Goal: Task Accomplishment & Management: Use online tool/utility

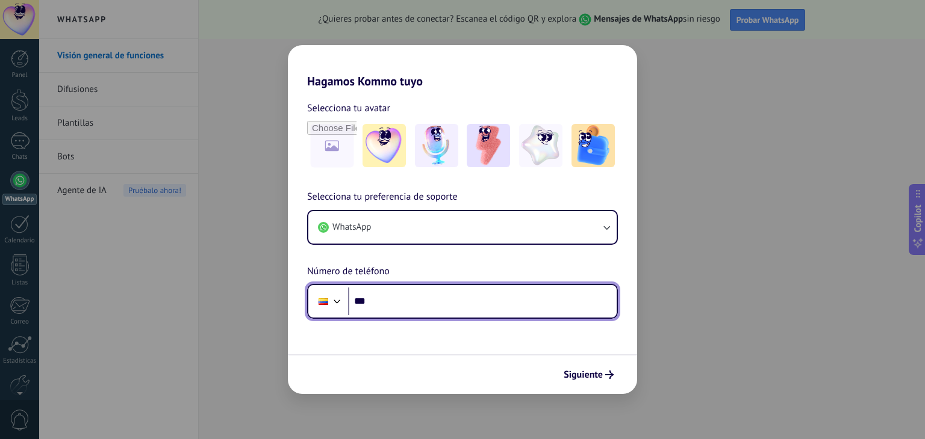
click at [467, 308] on input "***" at bounding box center [482, 302] width 268 height 28
type input "**********"
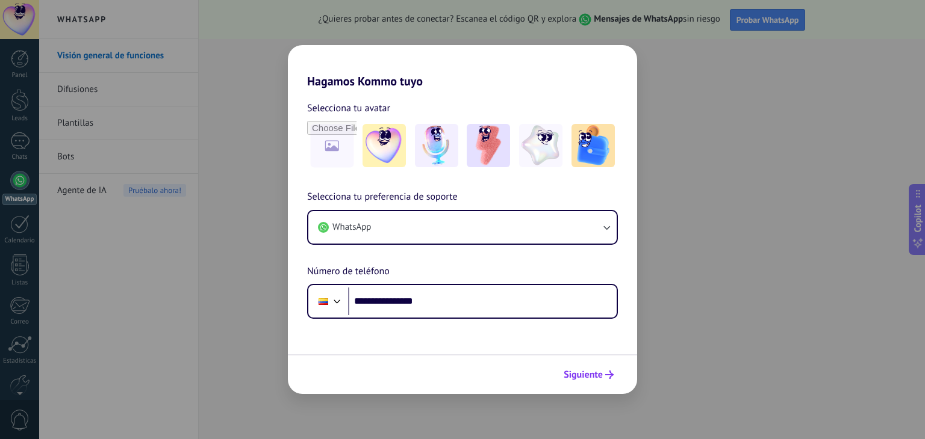
click at [574, 371] on span "Siguiente" at bounding box center [582, 375] width 39 height 8
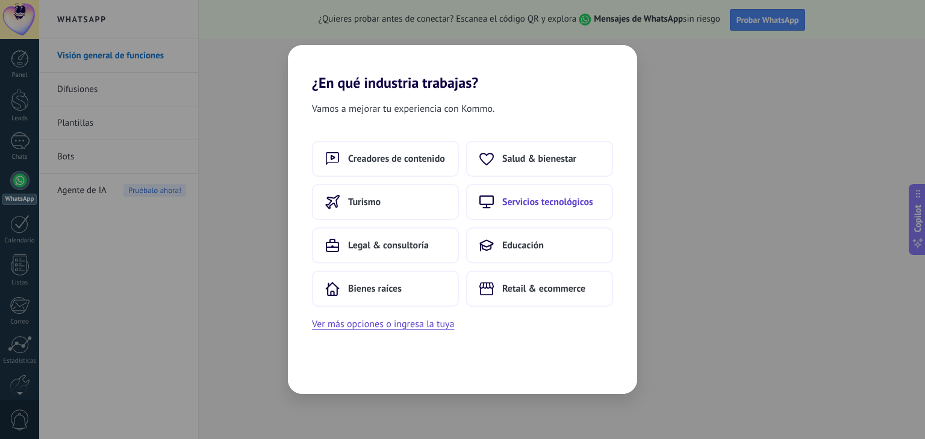
click at [535, 207] on span "Servicios tecnológicos" at bounding box center [547, 202] width 91 height 12
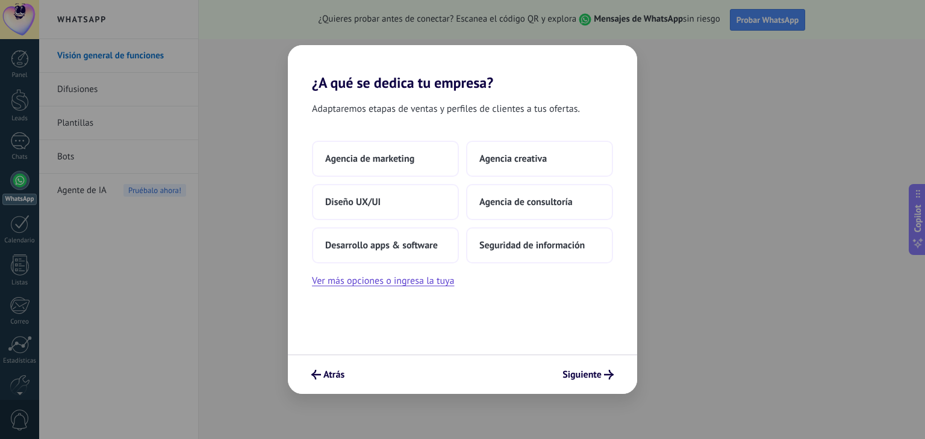
click at [323, 386] on div "Atrás Siguiente" at bounding box center [462, 375] width 349 height 40
click at [322, 374] on span "Atrás" at bounding box center [327, 375] width 33 height 10
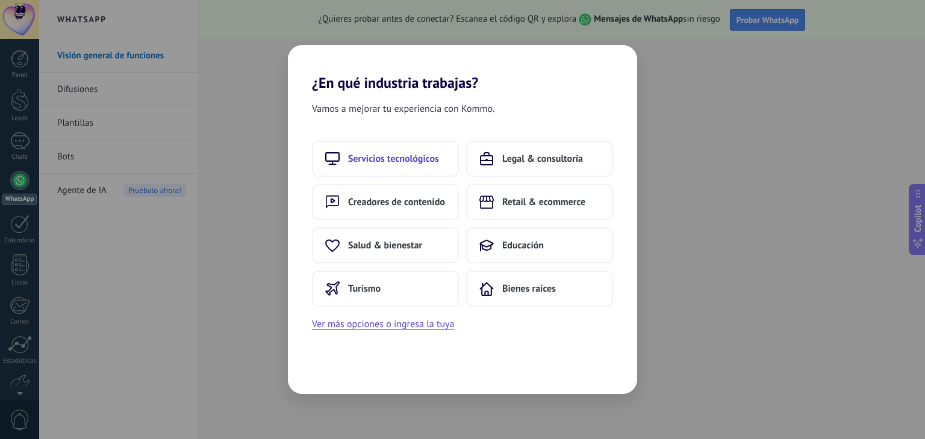
click at [443, 148] on button "Servicios tecnológicos" at bounding box center [385, 159] width 147 height 36
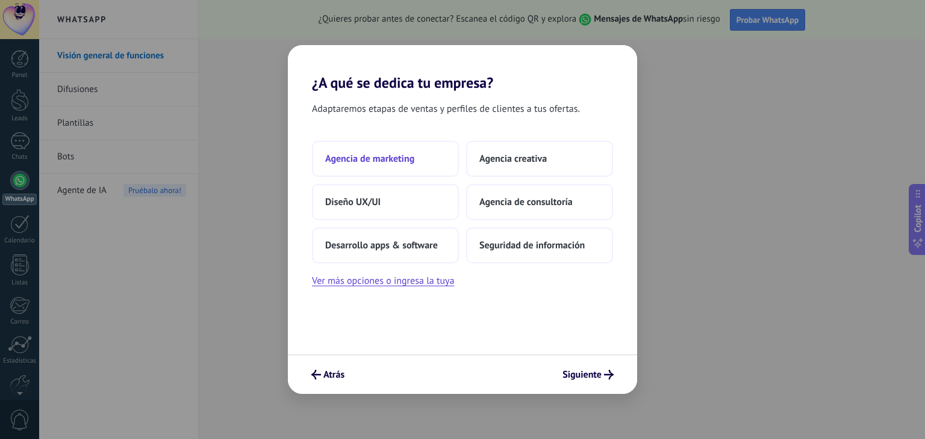
click at [396, 157] on span "Agencia de marketing" at bounding box center [369, 159] width 89 height 12
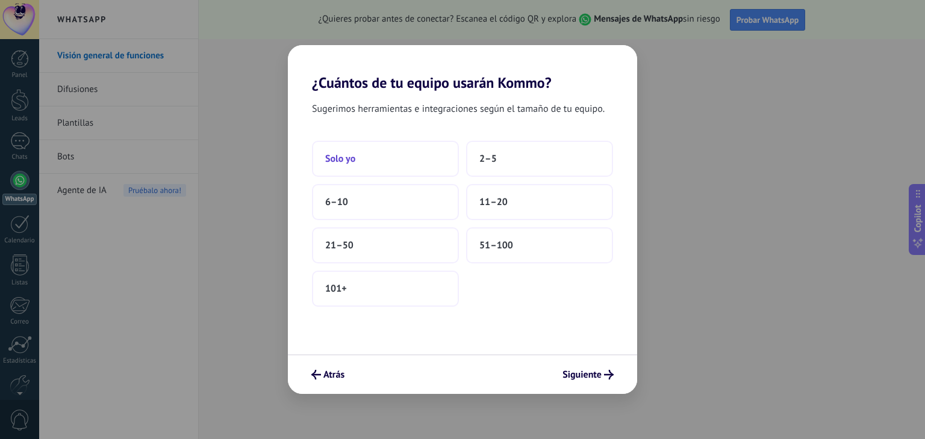
click at [419, 154] on button "Solo yo" at bounding box center [385, 159] width 147 height 36
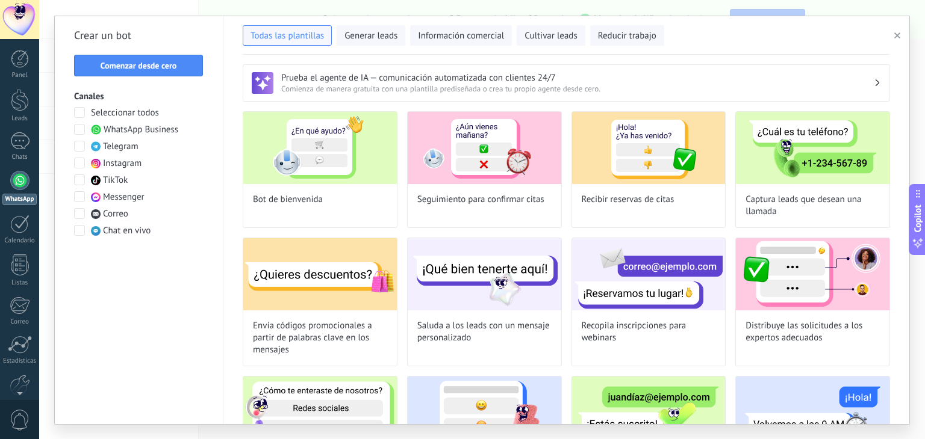
click at [77, 164] on span at bounding box center [79, 163] width 11 height 11
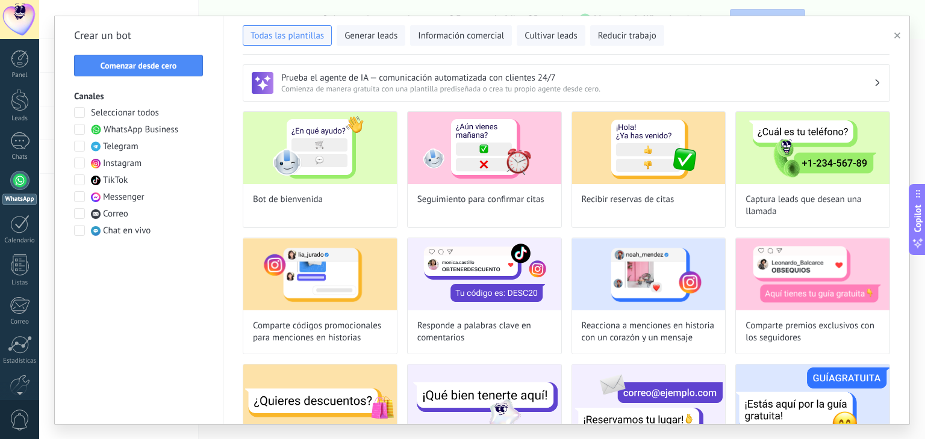
click at [79, 145] on span at bounding box center [79, 146] width 11 height 11
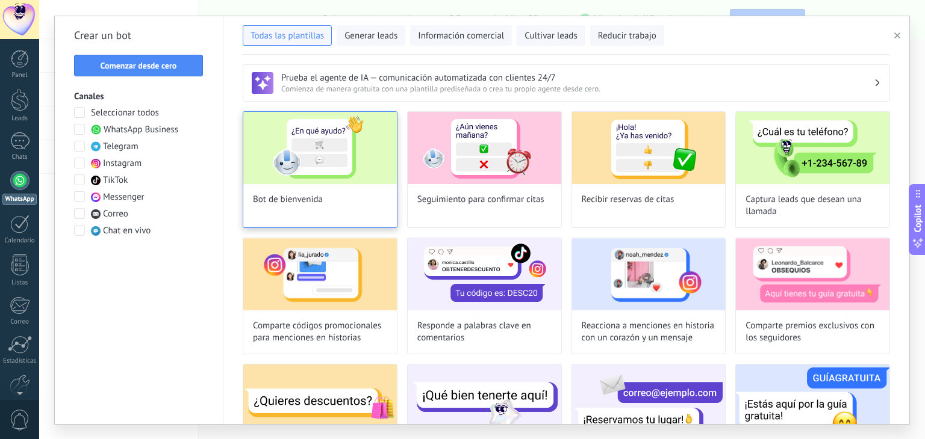
click at [347, 170] on img at bounding box center [320, 148] width 154 height 72
type input "**********"
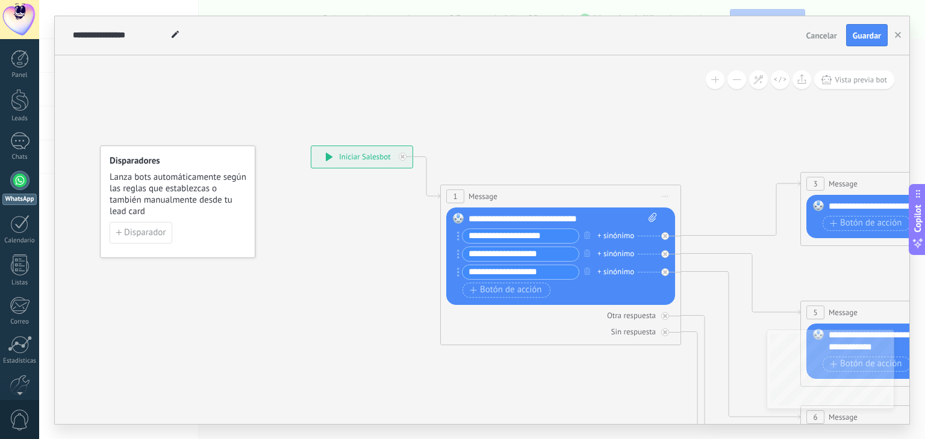
click at [330, 154] on icon at bounding box center [329, 157] width 7 height 8
click at [330, 157] on icon at bounding box center [329, 157] width 7 height 8
drag, startPoint x: 550, startPoint y: 233, endPoint x: 426, endPoint y: 231, distance: 124.6
click at [311, 146] on div "**********" at bounding box center [311, 146] width 0 height 0
click at [154, 229] on span "Disparador" at bounding box center [145, 233] width 42 height 8
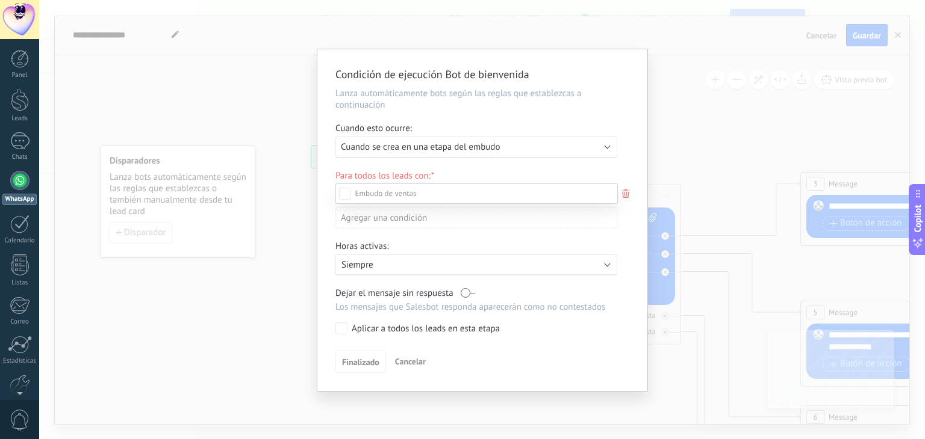
click at [658, 207] on div at bounding box center [482, 219] width 886 height 439
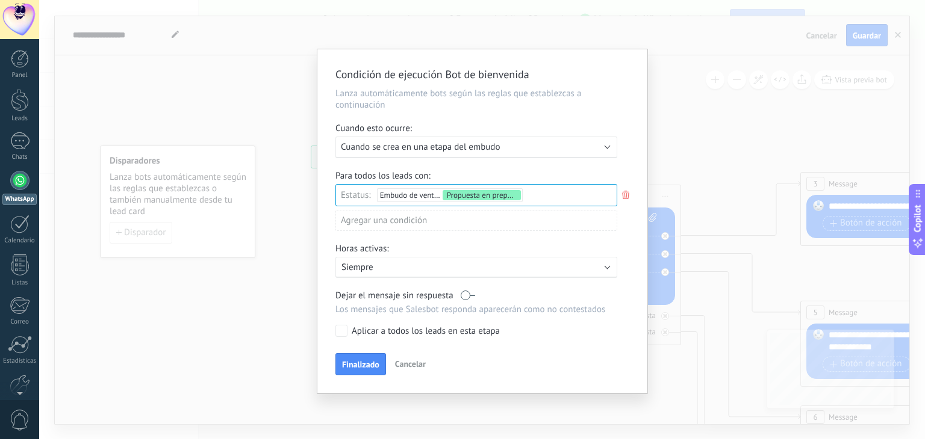
click at [692, 95] on div "Condición de ejecución Bot de bienvenida Lanza automáticamente bots según las r…" at bounding box center [482, 219] width 886 height 439
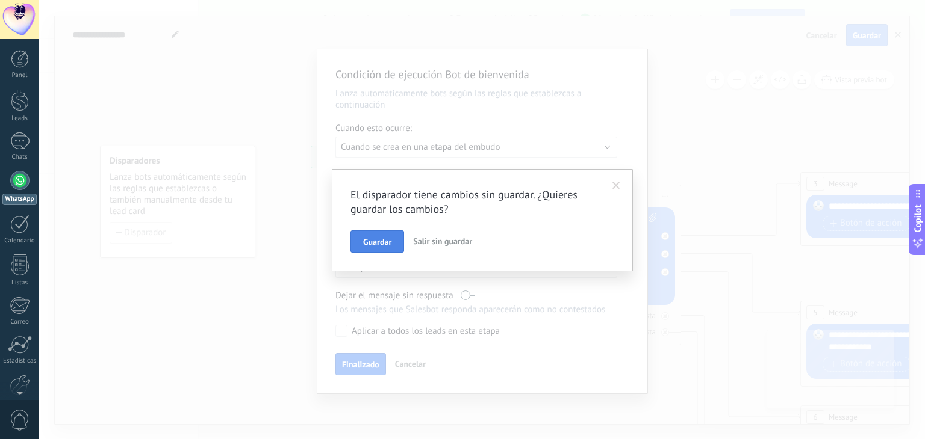
click at [382, 240] on span "Guardar" at bounding box center [377, 242] width 28 height 8
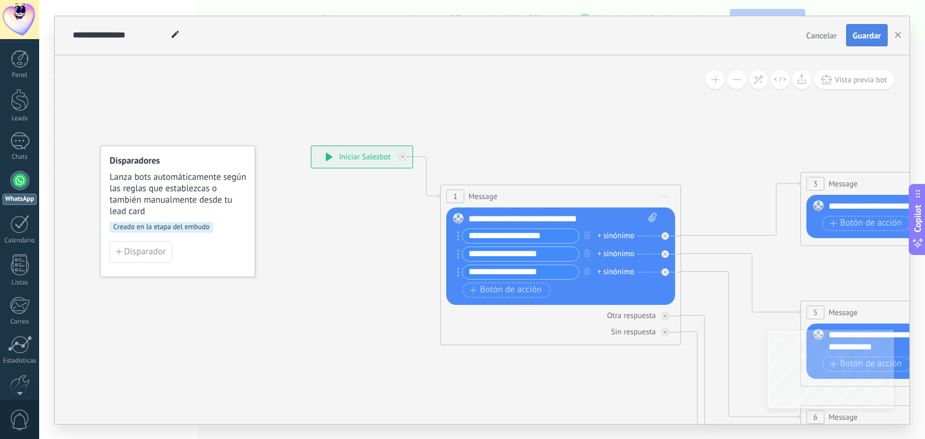
click at [862, 39] on span "Guardar" at bounding box center [866, 35] width 28 height 8
click at [813, 414] on span "6" at bounding box center [815, 417] width 4 height 10
click at [17, 184] on div at bounding box center [19, 180] width 19 height 19
click at [149, 228] on span "Creado en la etapa del embudo" at bounding box center [162, 227] width 104 height 11
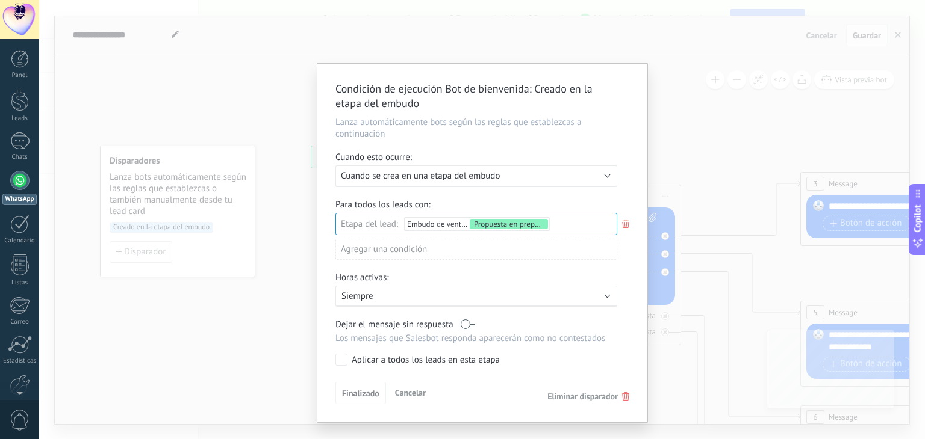
click at [347, 370] on div "Condición de ejecución Bot de bienvenida : Creado en la etapa del embudo Lanza …" at bounding box center [482, 243] width 330 height 359
click at [477, 170] on span "Cuando se crea en una etapa del embudo" at bounding box center [420, 175] width 159 height 11
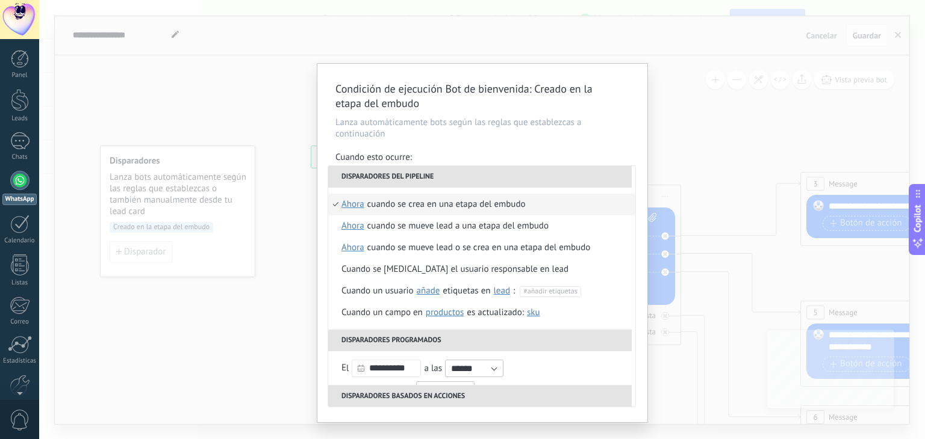
click at [477, 169] on li "Disparadores del pipeline" at bounding box center [479, 177] width 303 height 22
click at [359, 203] on span "ahora" at bounding box center [352, 205] width 23 height 22
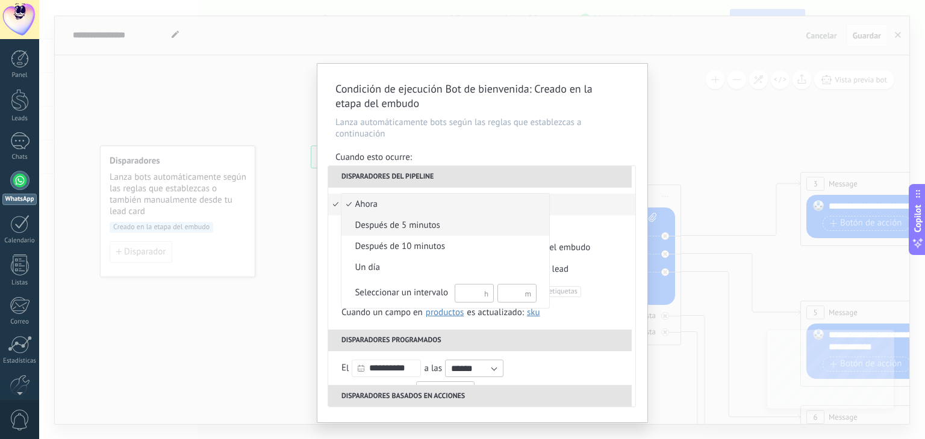
click at [403, 229] on span "después de 5 minutos" at bounding box center [438, 226] width 195 height 12
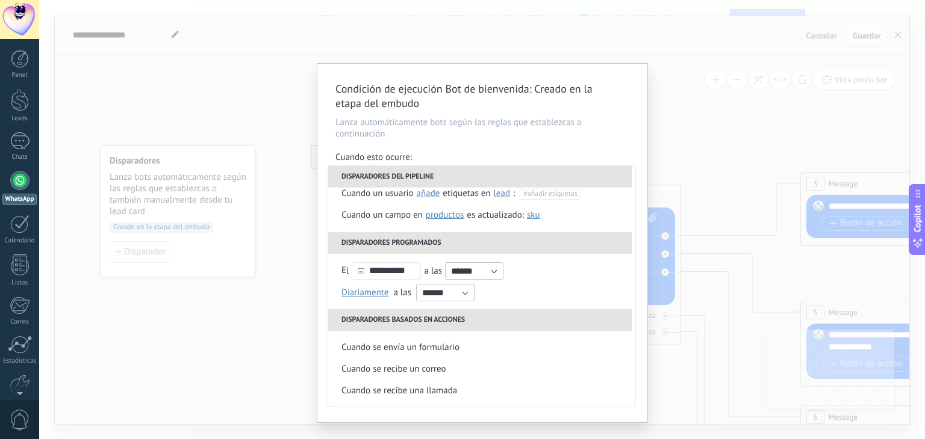
scroll to position [120, 0]
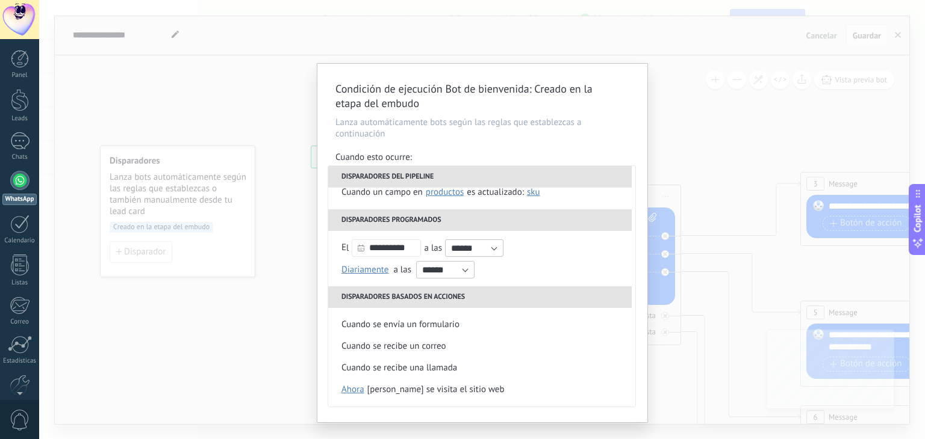
click at [683, 119] on div "Condición de ejecución Bot de bienvenida : Creado en la etapa del embudo Lanza …" at bounding box center [482, 219] width 886 height 439
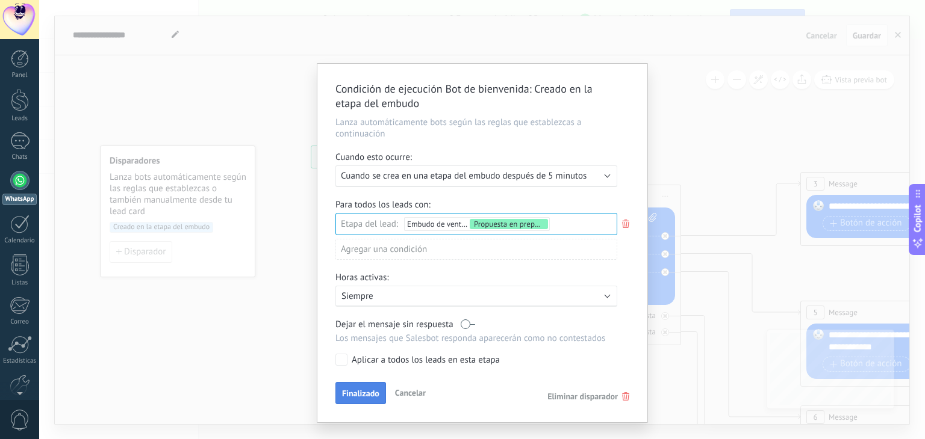
click at [352, 394] on span "Finalizado" at bounding box center [360, 393] width 37 height 8
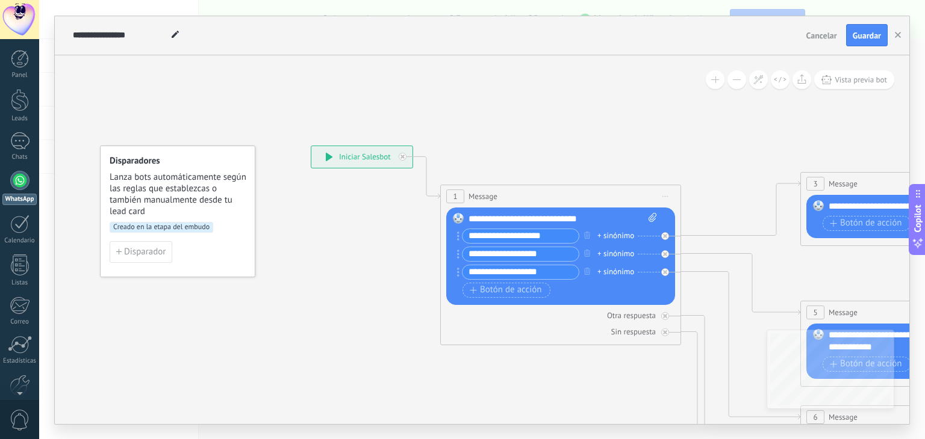
click at [330, 154] on icon at bounding box center [329, 157] width 7 height 8
click at [405, 157] on div at bounding box center [403, 157] width 8 height 8
click at [497, 386] on span "Mensaje" at bounding box center [500, 383] width 32 height 11
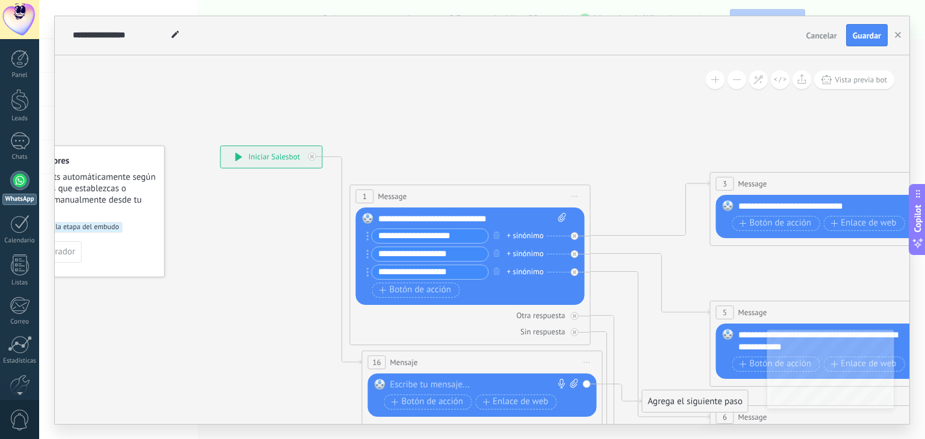
click at [684, 401] on div "Agrega el siguiente paso" at bounding box center [694, 402] width 105 height 20
drag, startPoint x: 923, startPoint y: 75, endPoint x: 922, endPoint y: 114, distance: 39.2
click at [922, 114] on div "**********" at bounding box center [482, 219] width 886 height 439
click at [878, 82] on span "Vista previa bot" at bounding box center [860, 80] width 52 height 10
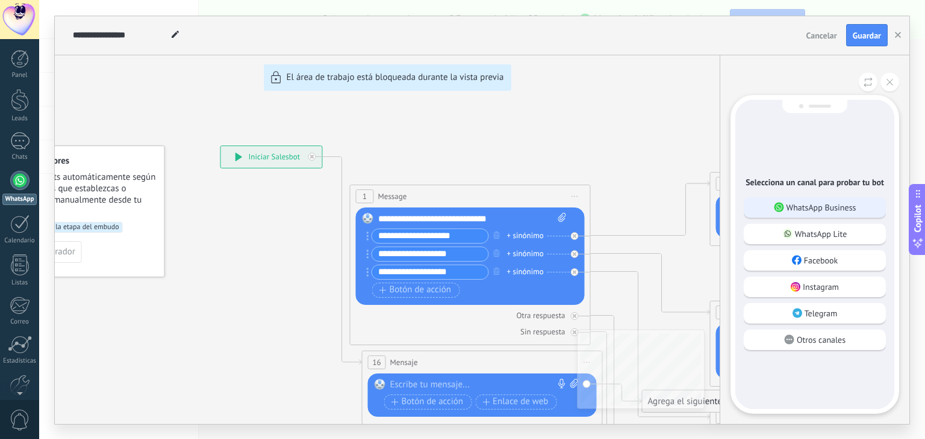
click at [838, 208] on p "WhatsApp Business" at bounding box center [821, 207] width 70 height 11
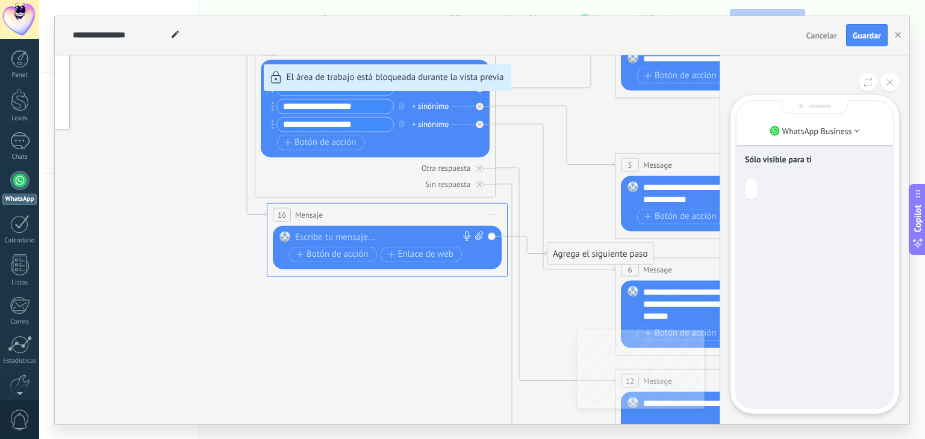
click at [749, 188] on div at bounding box center [751, 189] width 12 height 20
click at [26, 54] on div at bounding box center [20, 59] width 18 height 18
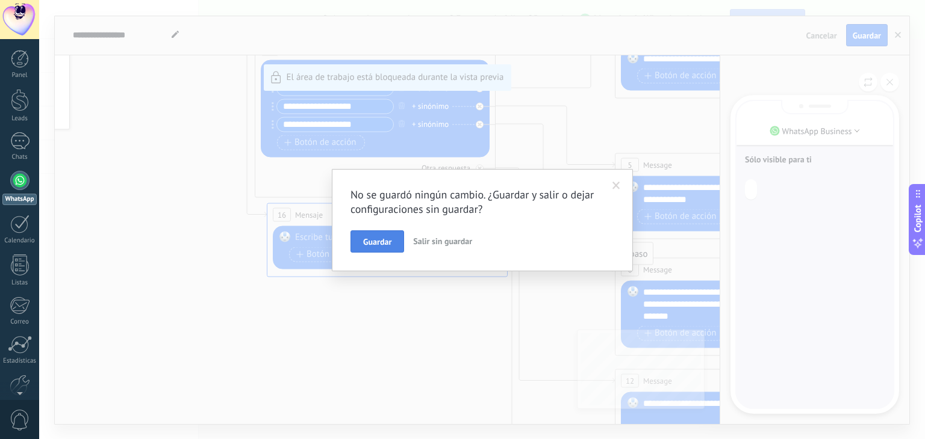
click at [383, 248] on button "Guardar" at bounding box center [377, 242] width 54 height 23
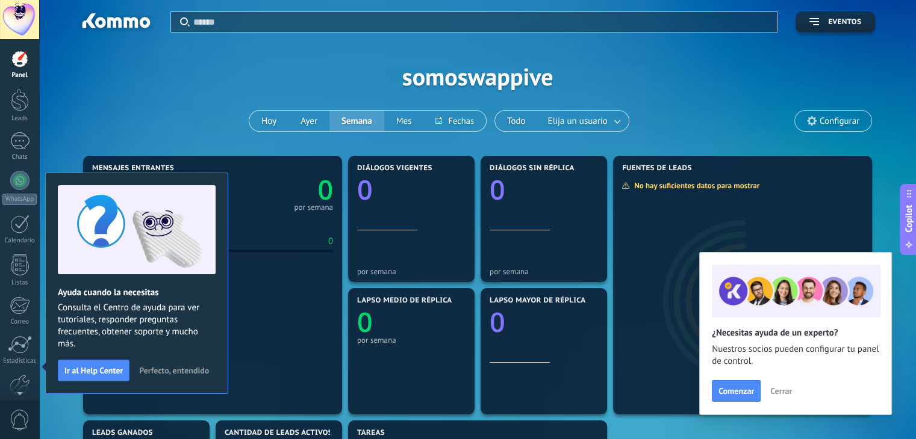
click at [160, 371] on span "Perfecto, entendido" at bounding box center [174, 371] width 70 height 8
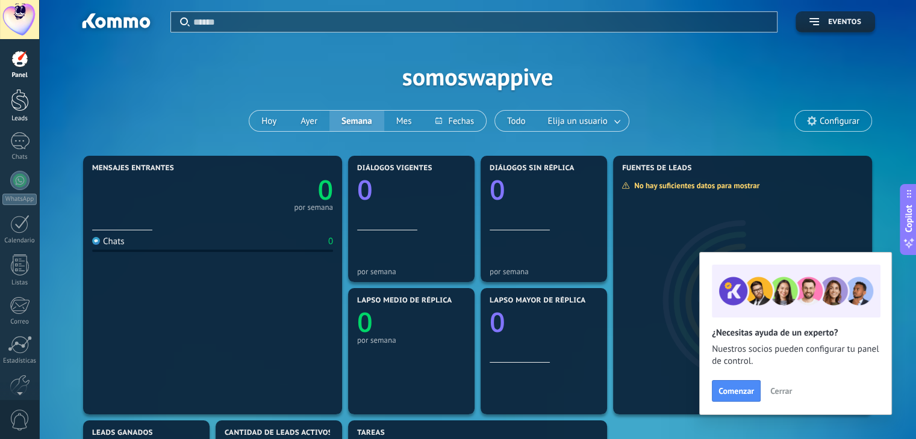
click at [22, 95] on div at bounding box center [20, 100] width 18 height 22
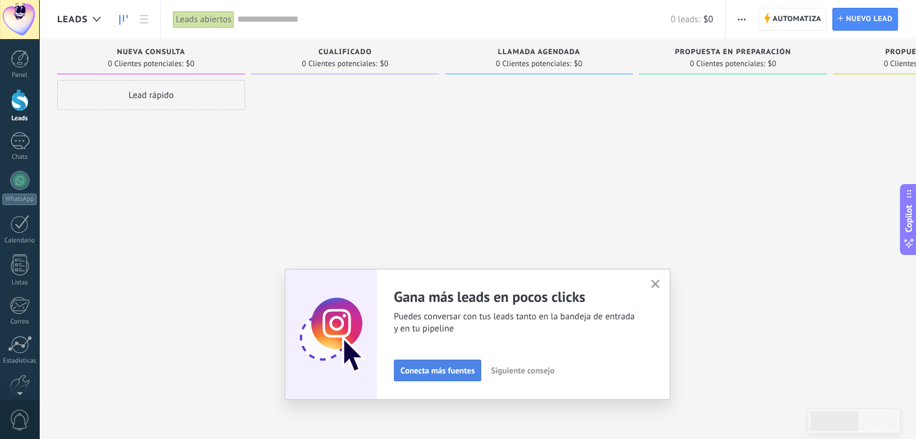
click at [458, 368] on span "Conecta más fuentes" at bounding box center [437, 371] width 74 height 8
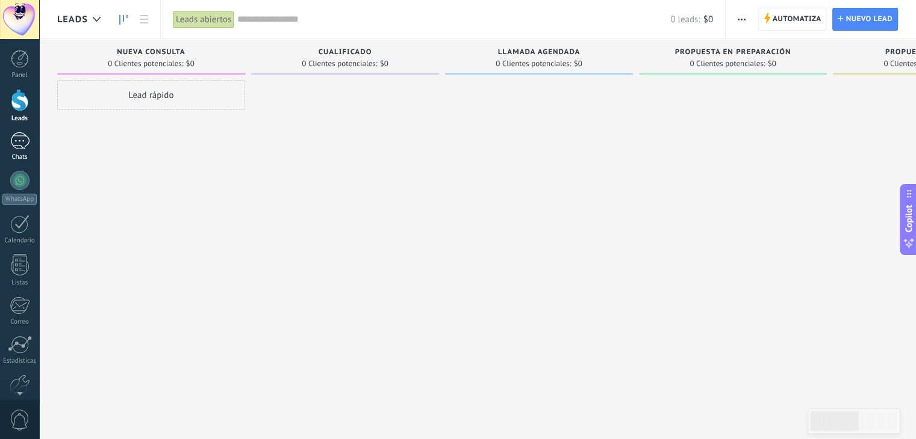
click at [13, 146] on div at bounding box center [19, 140] width 19 height 17
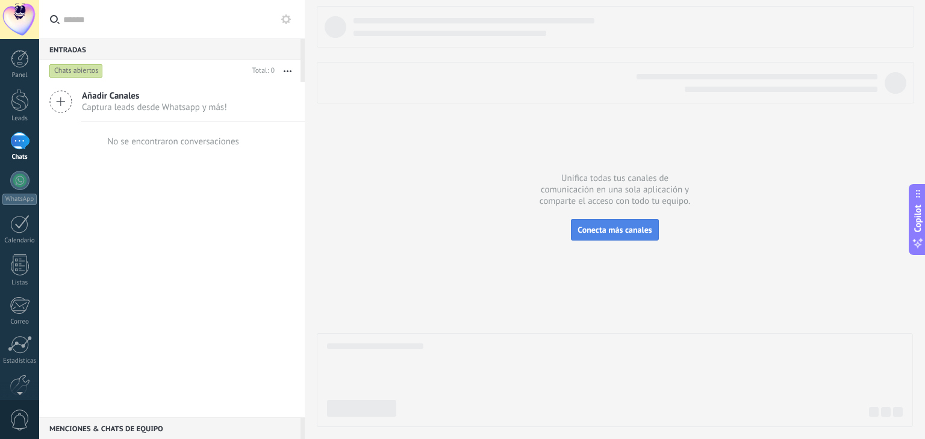
click at [628, 237] on button "Conecta más canales" at bounding box center [614, 230] width 87 height 22
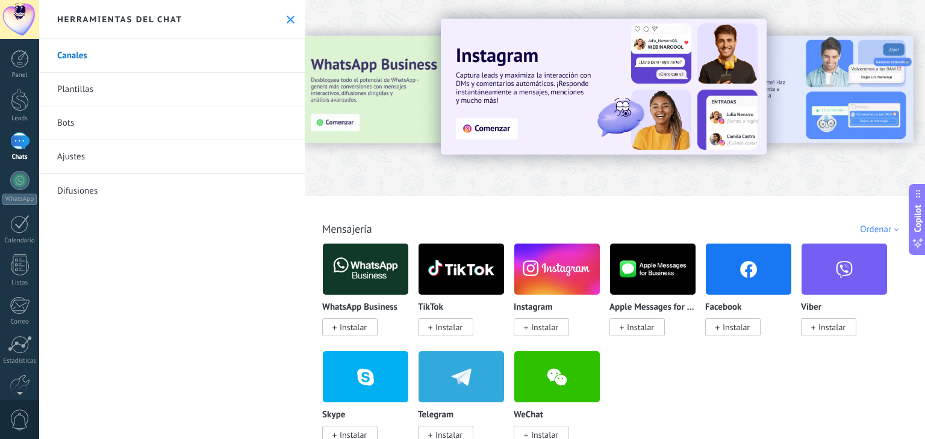
click at [349, 326] on span "Instalar" at bounding box center [353, 327] width 27 height 11
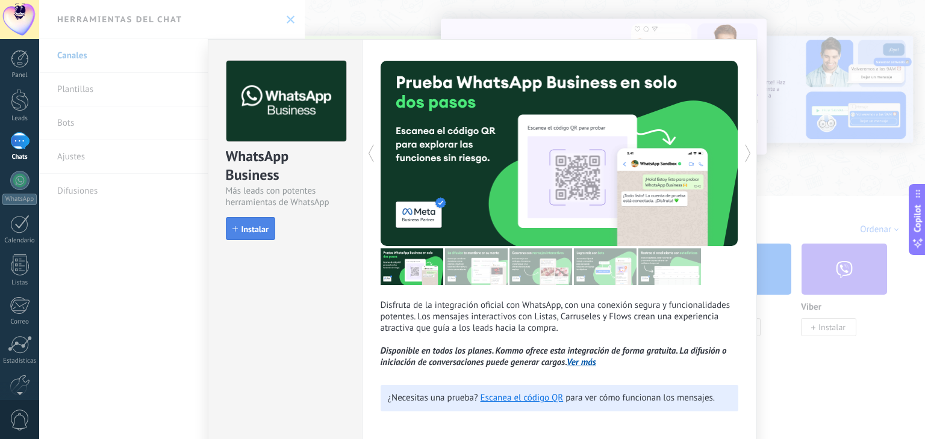
click at [246, 229] on span "Instalar" at bounding box center [254, 229] width 27 height 8
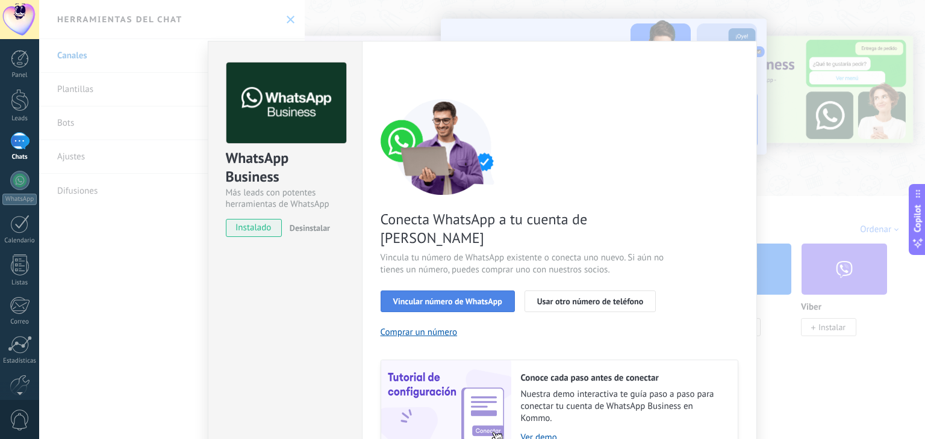
click at [459, 297] on span "Vincular número de WhatsApp" at bounding box center [447, 301] width 109 height 8
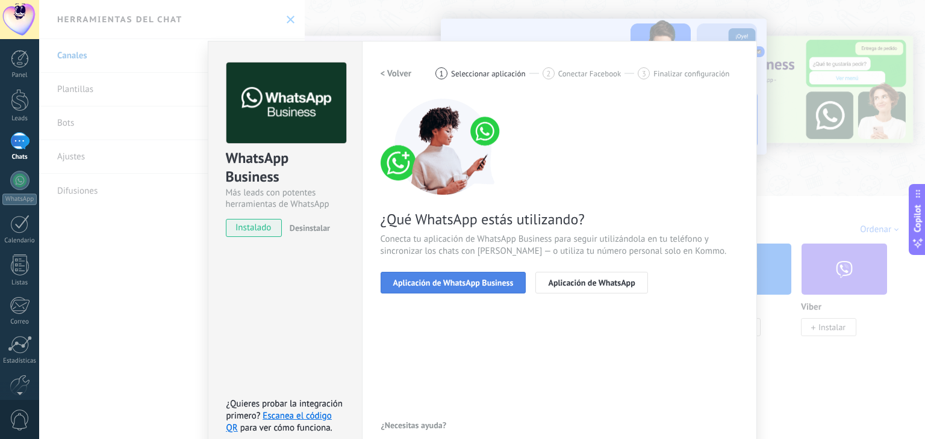
click at [455, 284] on span "Aplicación de WhatsApp Business" at bounding box center [453, 283] width 120 height 8
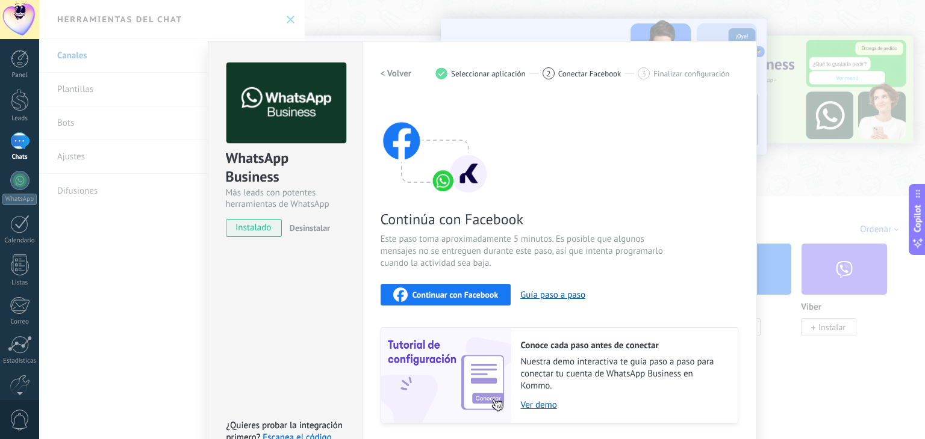
click at [456, 297] on span "Continuar con Facebook" at bounding box center [455, 295] width 86 height 8
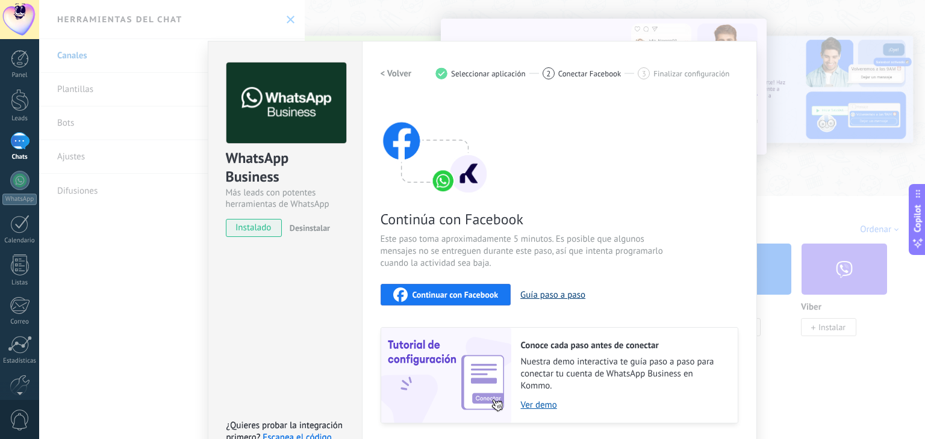
click at [550, 292] on button "Guía paso a paso" at bounding box center [552, 295] width 65 height 11
click at [439, 293] on span "Continuar con Facebook" at bounding box center [455, 295] width 86 height 8
click at [467, 295] on span "Continuar con Facebook" at bounding box center [455, 295] width 86 height 8
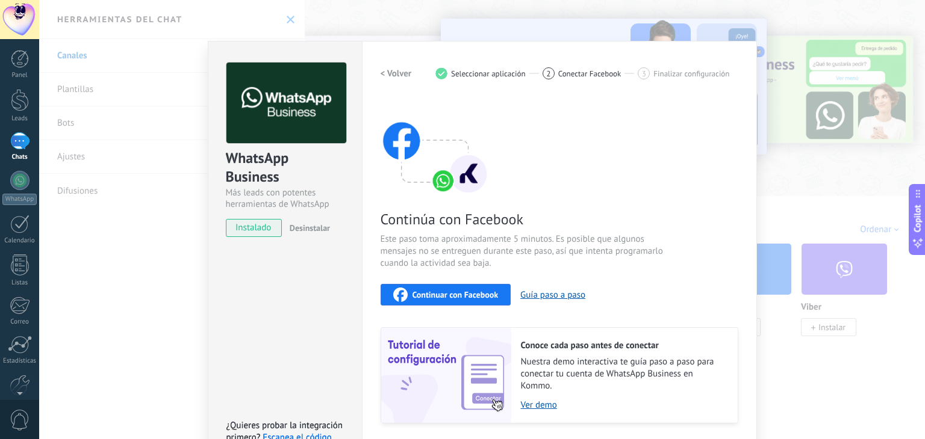
click at [565, 82] on div "< Volver 1 Seleccionar aplicación 2 Conectar Facebook 3 Finalizar configuración" at bounding box center [559, 74] width 358 height 22
click at [675, 73] on span "Finalizar configuración" at bounding box center [691, 73] width 76 height 9
click at [323, 223] on span "Desinstalar" at bounding box center [310, 228] width 40 height 11
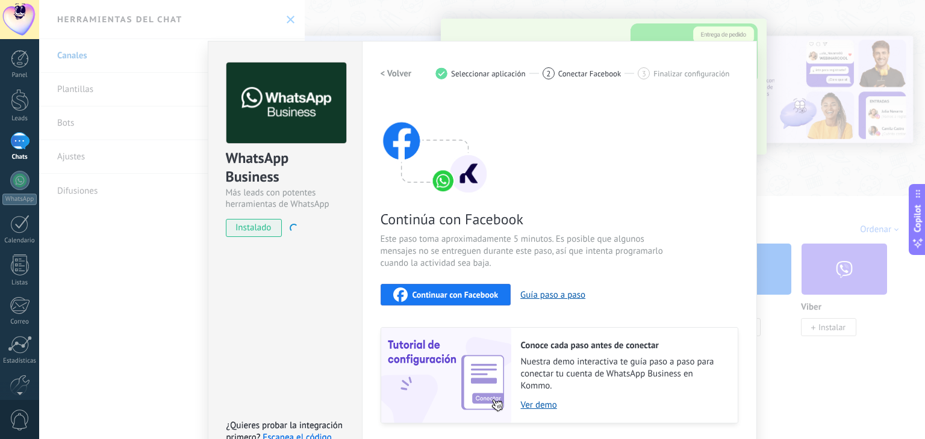
click at [783, 119] on div "WhatsApp Business Más leads con potentes herramientas de WhatsApp instalado Des…" at bounding box center [482, 219] width 886 height 439
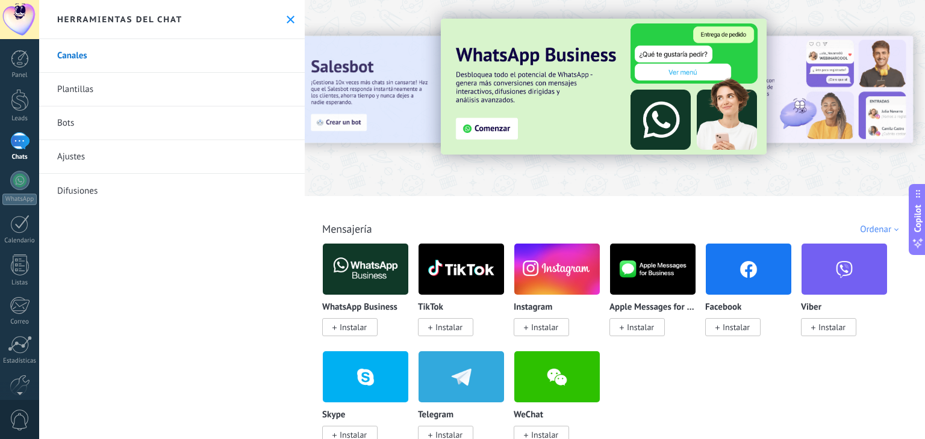
click at [73, 79] on link "Plantillas" at bounding box center [171, 90] width 265 height 34
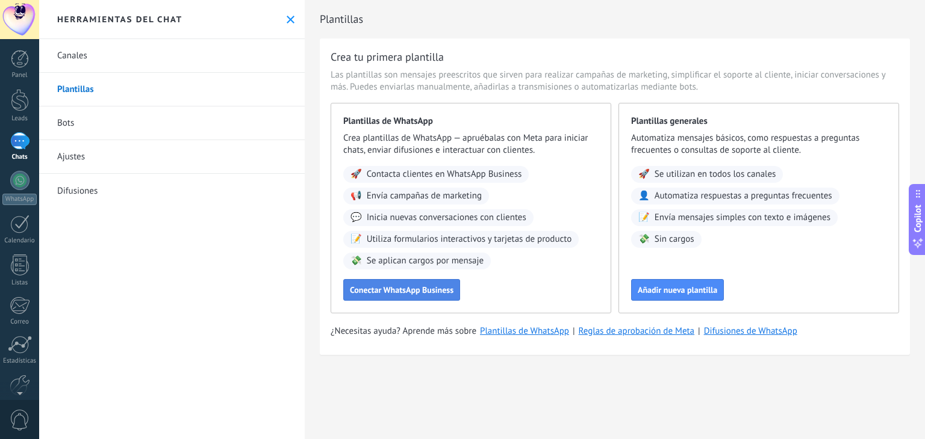
click at [414, 289] on span "Conectar WhatsApp Business" at bounding box center [402, 290] width 104 height 8
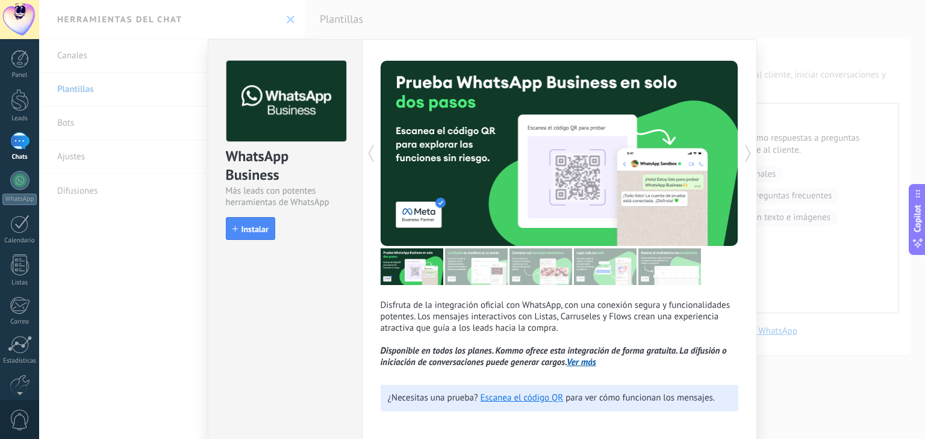
click at [864, 229] on div "WhatsApp Business Más leads con potentes herramientas de WhatsApp install Insta…" at bounding box center [482, 219] width 886 height 439
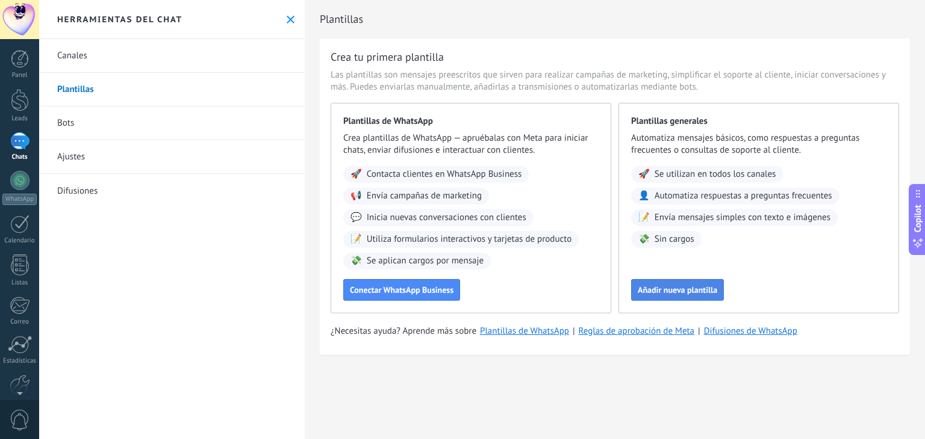
click at [651, 290] on span "Añadir nueva plantilla" at bounding box center [677, 290] width 79 height 8
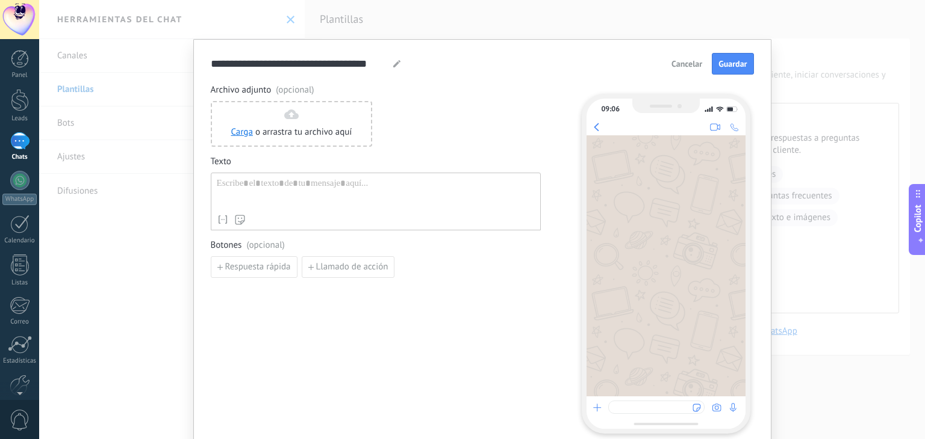
click at [287, 185] on div at bounding box center [376, 193] width 318 height 31
click at [363, 266] on span "Llamado de acción" at bounding box center [352, 267] width 72 height 8
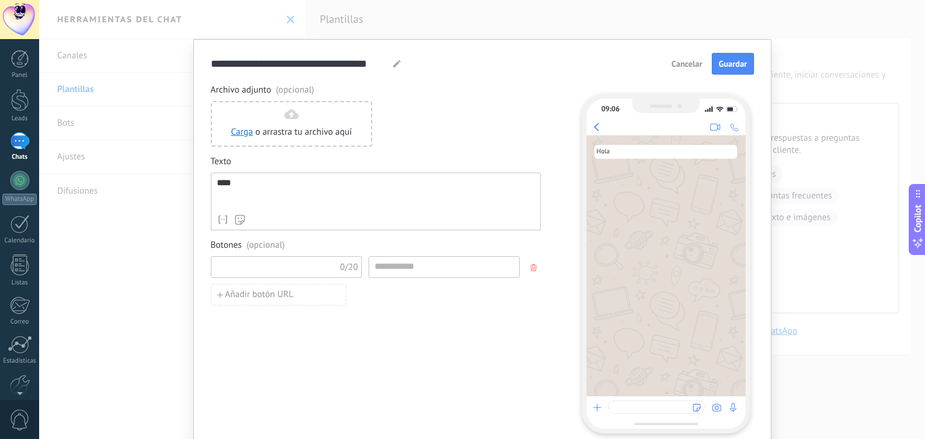
click at [310, 268] on input at bounding box center [275, 266] width 128 height 19
type input "*"
type input "*****"
click at [409, 270] on input at bounding box center [444, 266] width 150 height 19
click at [737, 66] on span "Guardar" at bounding box center [732, 64] width 28 height 8
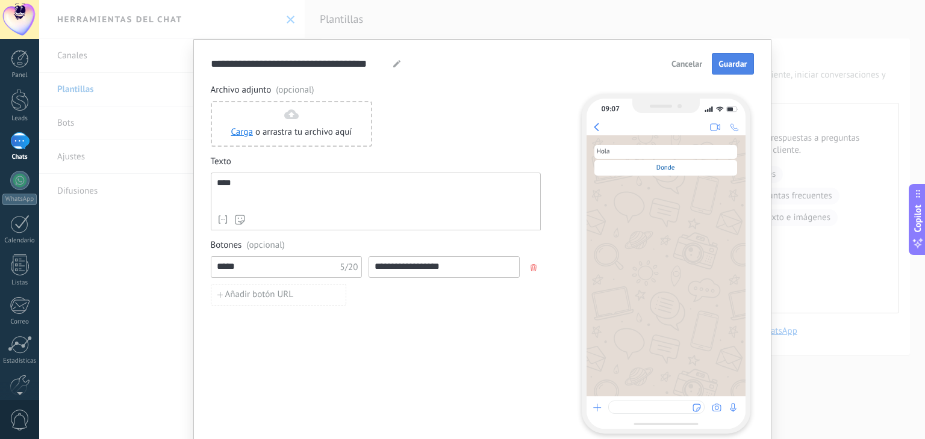
click at [715, 64] on button "Guardar" at bounding box center [733, 64] width 42 height 22
drag, startPoint x: 469, startPoint y: 263, endPoint x: 303, endPoint y: 252, distance: 165.9
click at [303, 252] on div "**********" at bounding box center [376, 280] width 330 height 81
type input "****"
click at [744, 69] on button "Guardar" at bounding box center [733, 64] width 42 height 22
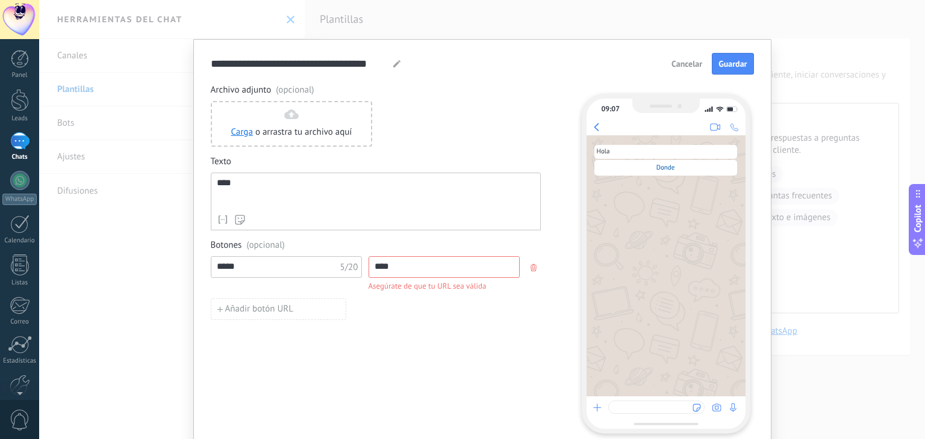
click at [530, 269] on icon "button" at bounding box center [533, 267] width 6 height 7
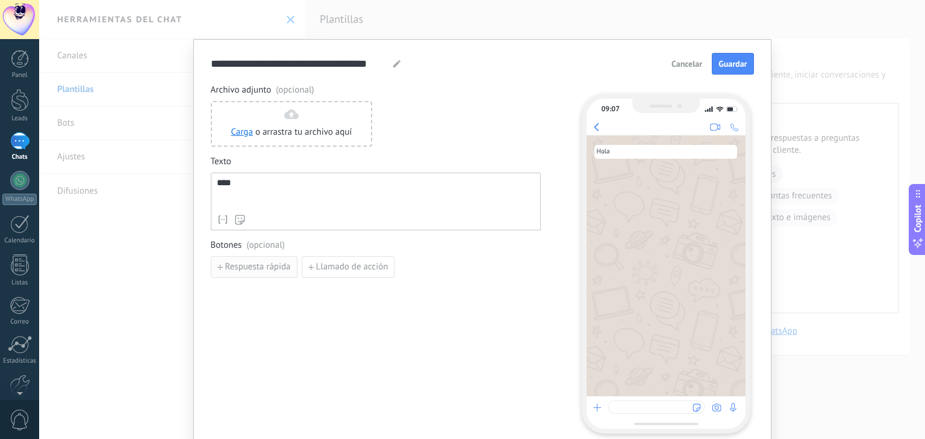
click at [275, 270] on span "Respuesta rápida" at bounding box center [258, 267] width 66 height 8
click at [271, 268] on input at bounding box center [275, 266] width 128 height 19
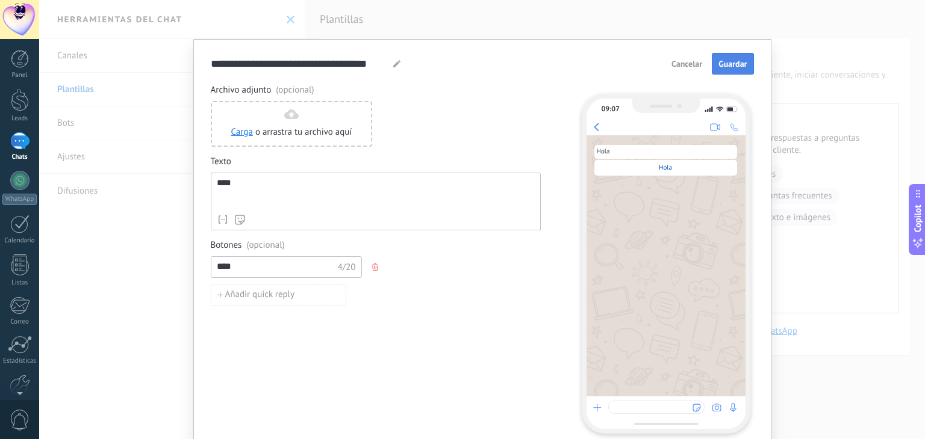
type input "****"
click at [743, 62] on span "Guardar" at bounding box center [732, 64] width 28 height 8
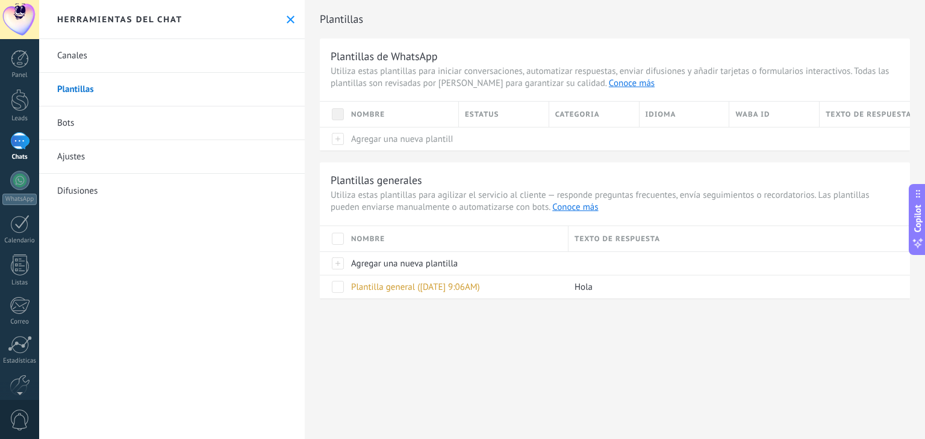
click at [92, 199] on link "Difusiones" at bounding box center [171, 191] width 265 height 34
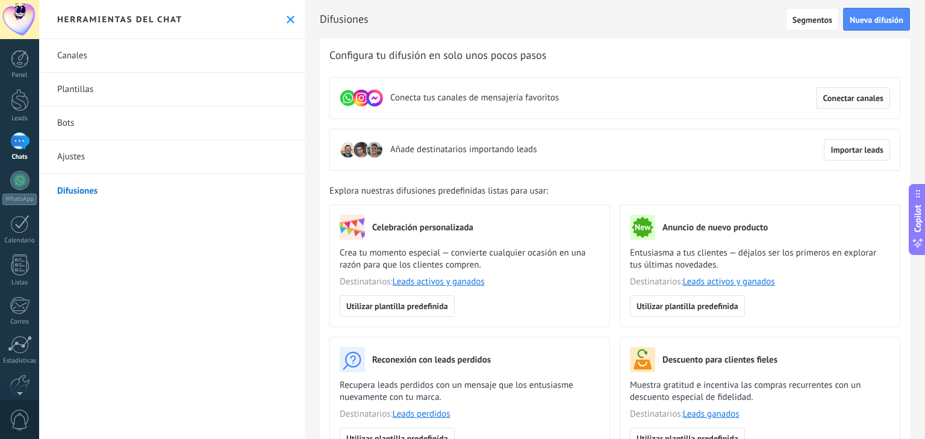
click at [861, 105] on button "Conectar canales" at bounding box center [853, 98] width 74 height 22
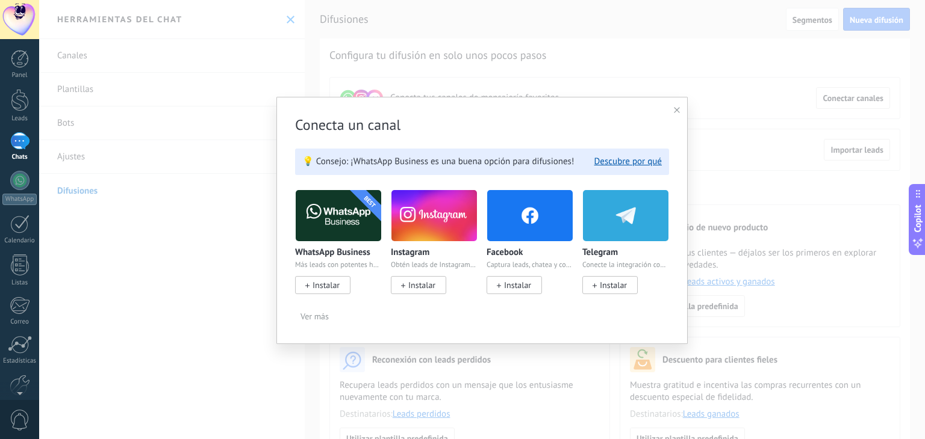
click at [677, 114] on div at bounding box center [677, 110] width 6 height 11
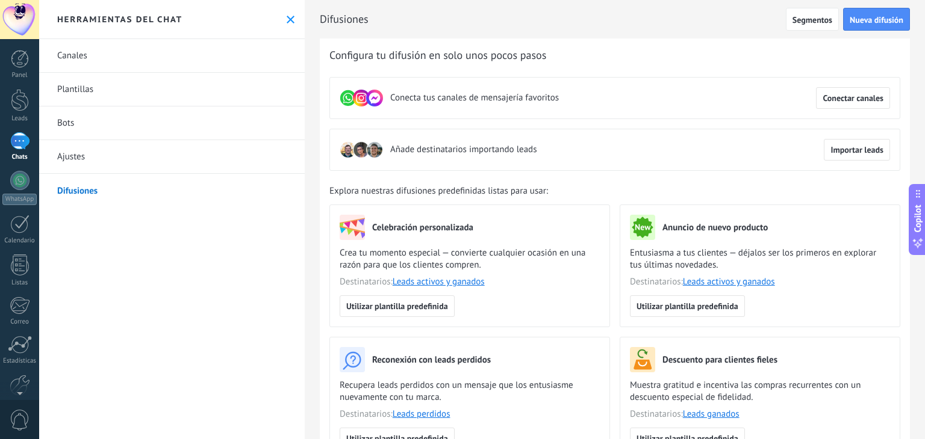
click at [108, 157] on link "Ajustes" at bounding box center [171, 157] width 265 height 34
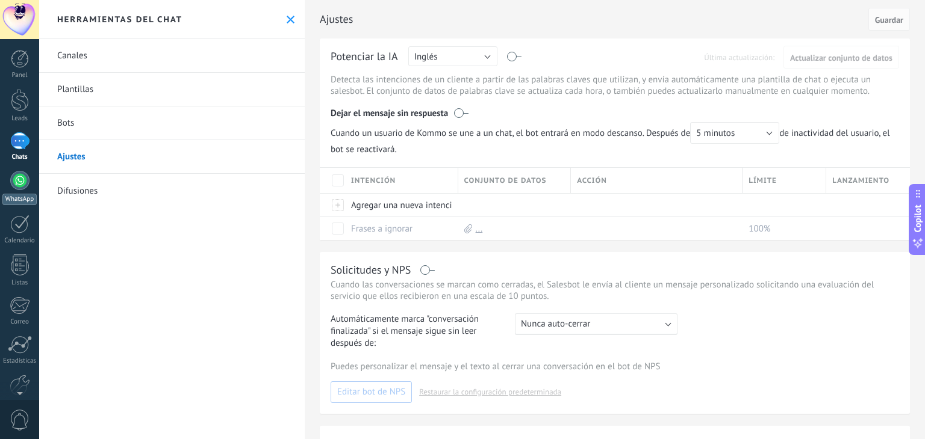
click at [19, 176] on div at bounding box center [19, 180] width 19 height 19
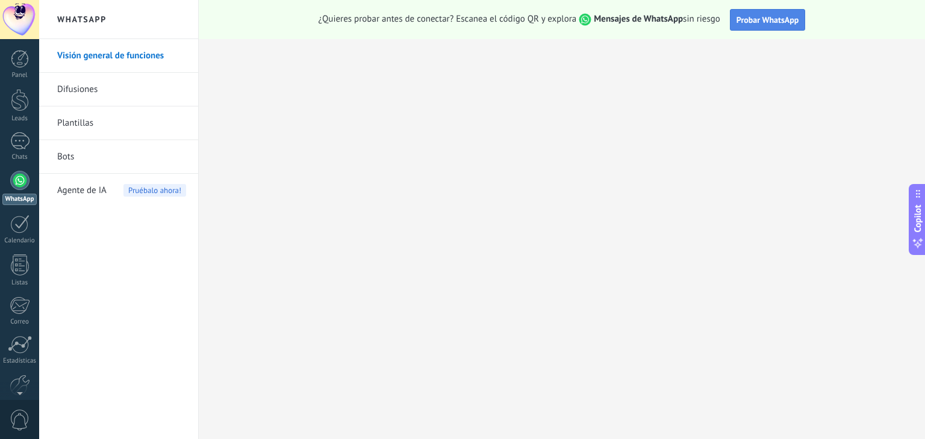
click at [784, 20] on span "Probar WhatsApp" at bounding box center [767, 19] width 63 height 11
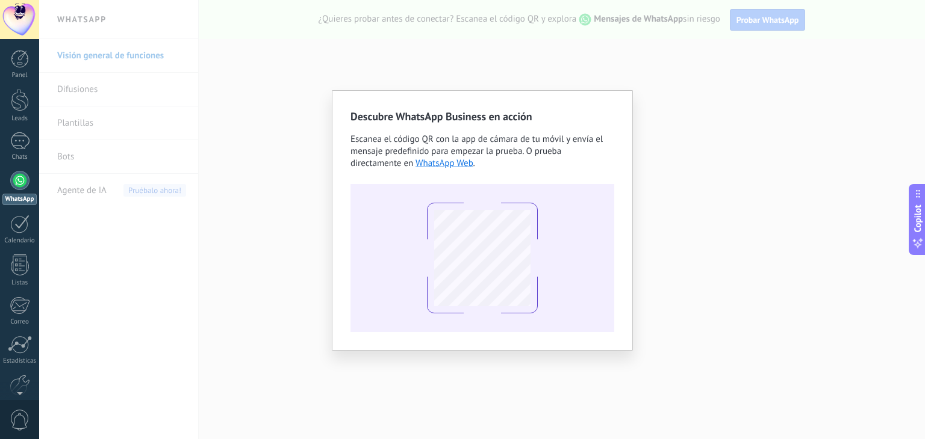
click at [604, 64] on div "Descubre WhatsApp Business en acción Escanea el código QR con la app [PERSON_NA…" at bounding box center [482, 219] width 886 height 439
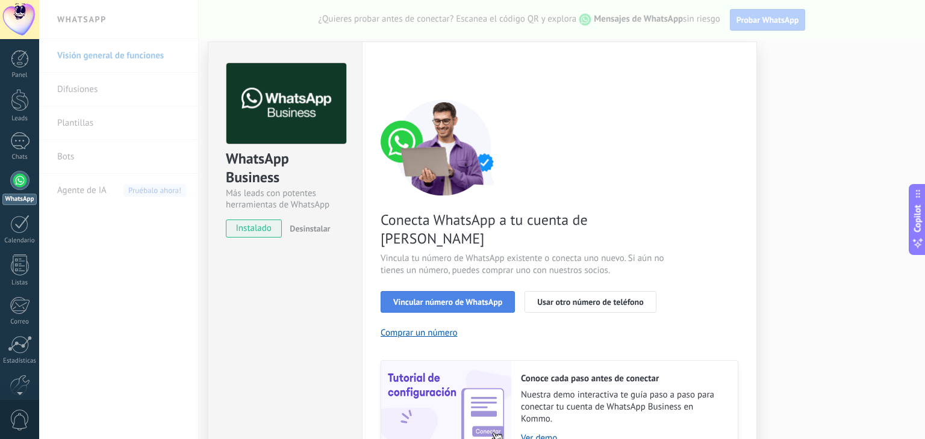
click at [420, 298] on span "Vincular número de WhatsApp" at bounding box center [447, 302] width 109 height 8
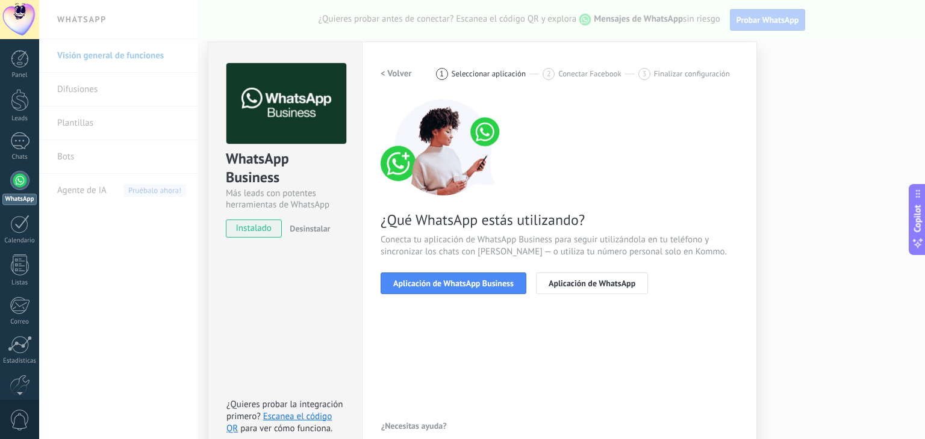
click at [420, 280] on span "Aplicación de WhatsApp Business" at bounding box center [453, 283] width 120 height 8
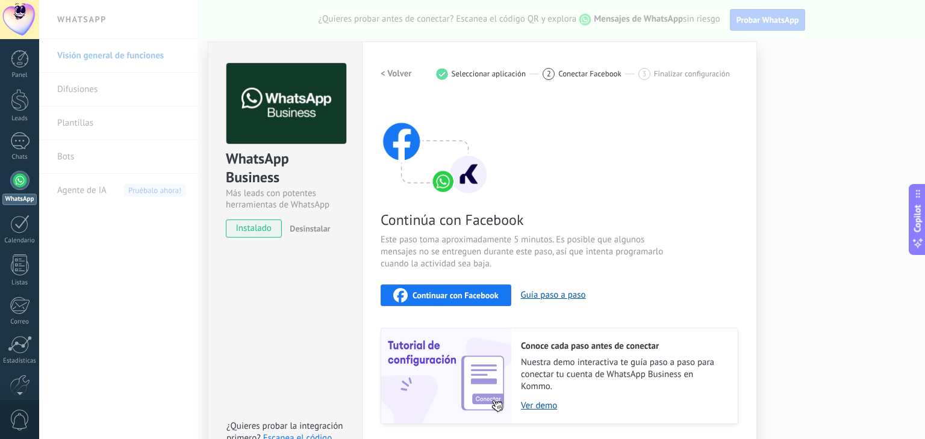
click at [808, 45] on div "WhatsApp Business Más leads con potentes herramientas de WhatsApp instalado Des…" at bounding box center [482, 219] width 886 height 439
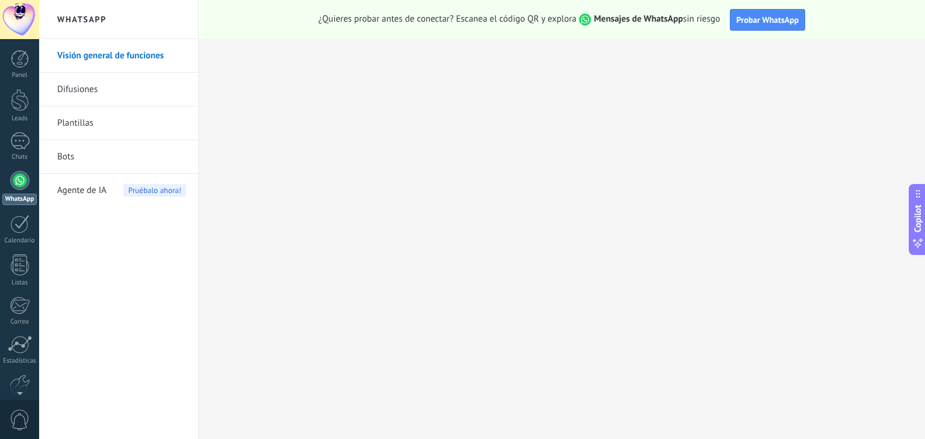
scroll to position [17, 0]
click at [23, 411] on span "0" at bounding box center [20, 420] width 20 height 21
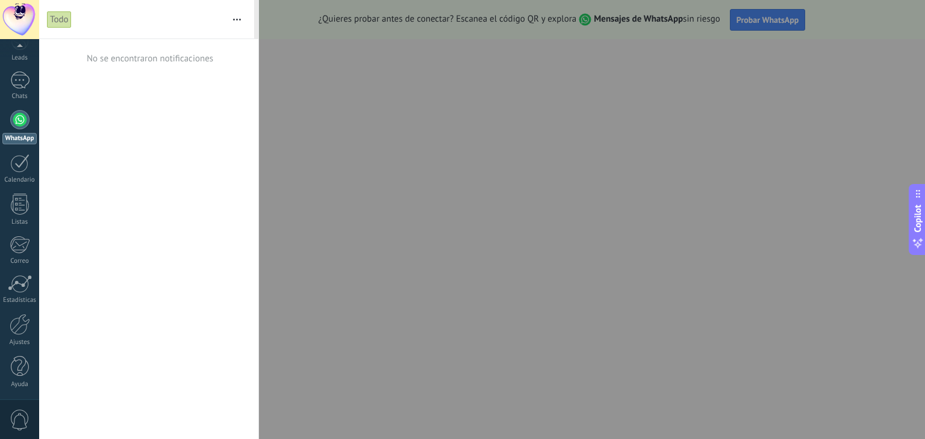
scroll to position [60, 0]
click at [19, 315] on div at bounding box center [20, 325] width 20 height 21
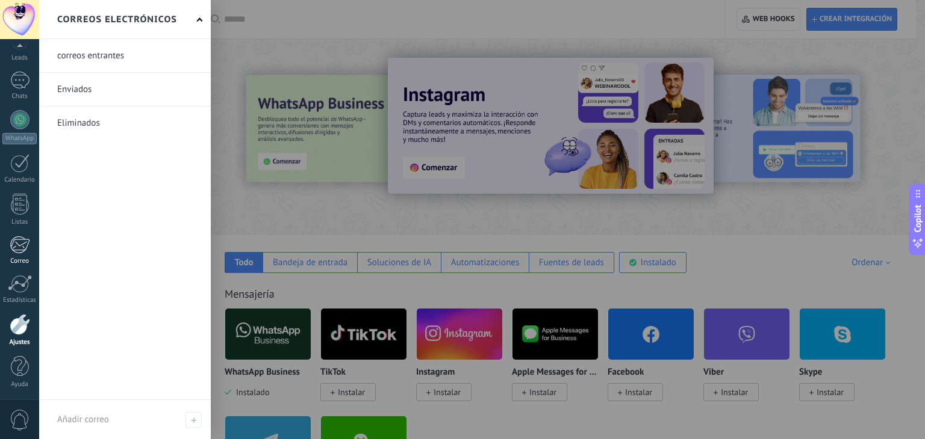
click at [17, 251] on div at bounding box center [20, 245] width 20 height 18
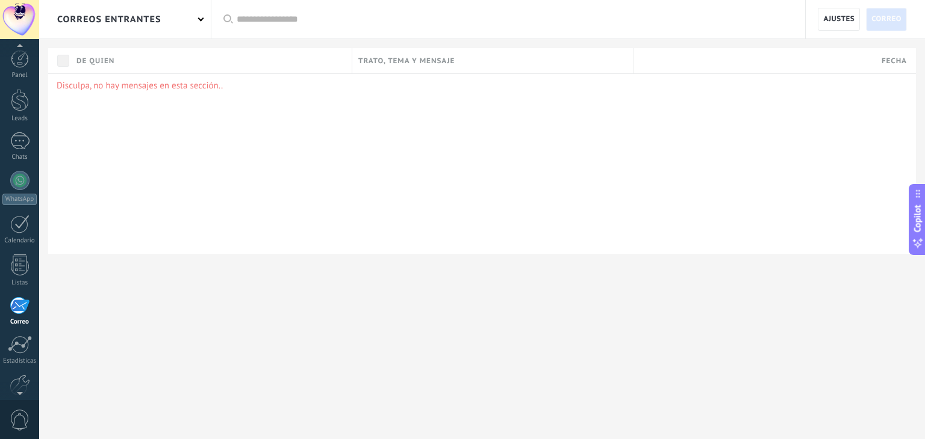
scroll to position [61, 0]
